Goal: Transaction & Acquisition: Purchase product/service

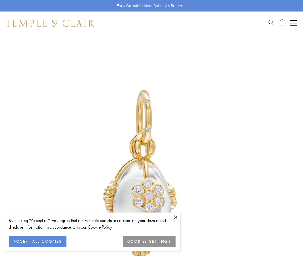
scroll to position [13, 0]
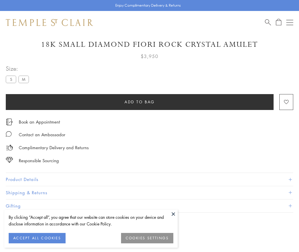
click at [139, 102] on span "Add to bag" at bounding box center [139, 102] width 30 height 6
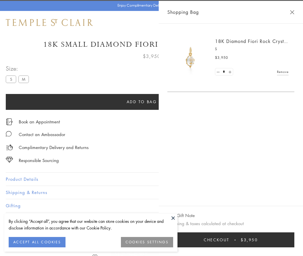
click at [230, 240] on span "Checkout" at bounding box center [217, 240] width 26 height 6
